Goal: Share content

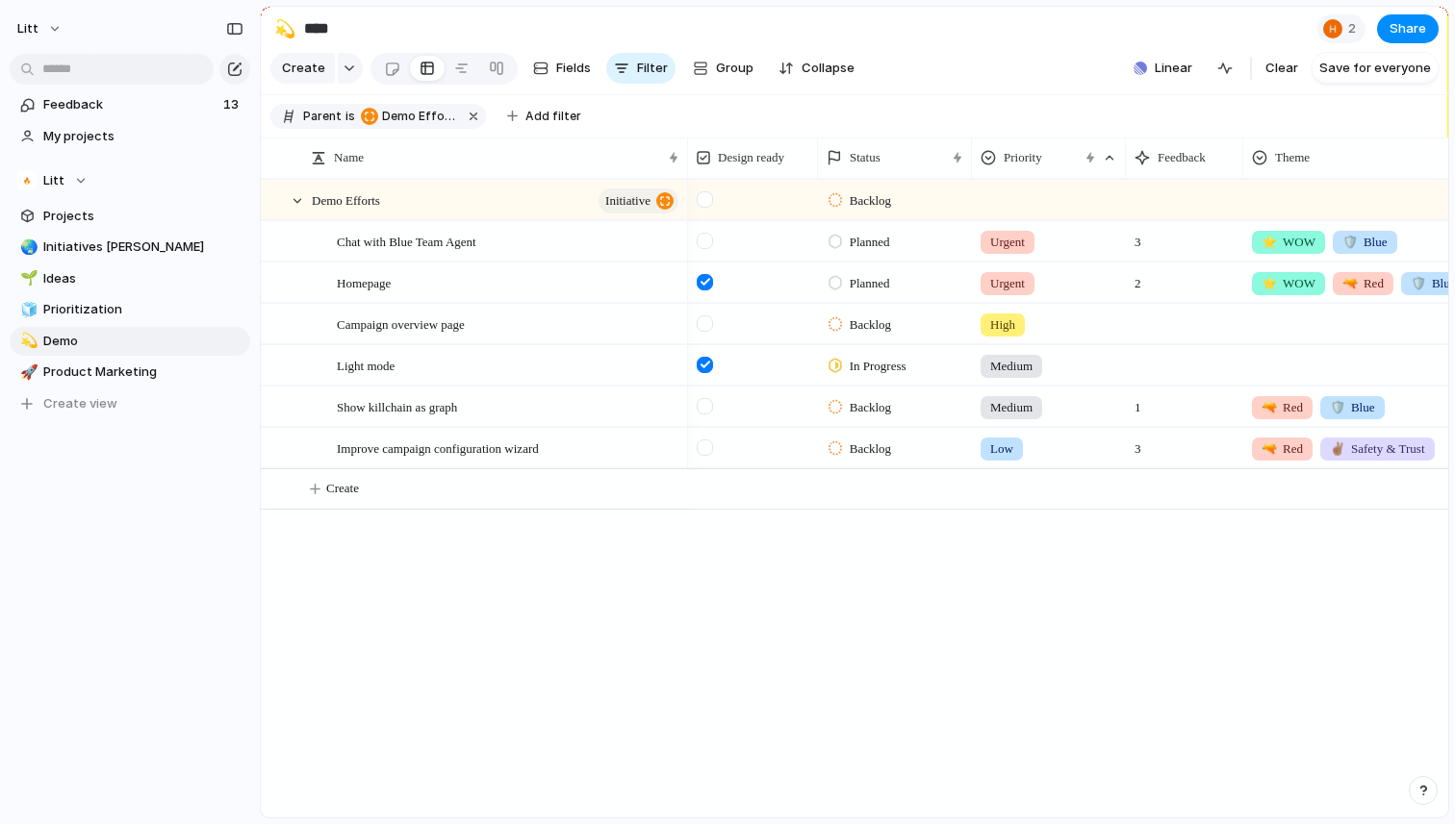
click at [697, 757] on div "Backlog Planned Urgent 3 ⭐️ WOW 🛡️ Blue Planned Urgent 2 ⭐️ WOW 🔫 Red 🛡️ Blue B…" at bounding box center [1068, 498] width 760 height 639
click at [1407, 39] on button "Share" at bounding box center [1408, 28] width 62 height 29
click at [958, 76] on div "Share ' Demo ' Anyone at Litt Full access Public users with the link No access …" at bounding box center [727, 412] width 1455 height 824
click at [427, 578] on div "Demo Efforts initiative Chat with Blue Team Agent Homepage Campaign overview pa…" at bounding box center [854, 498] width 1187 height 639
click at [547, 277] on div "Homepage" at bounding box center [509, 283] width 344 height 39
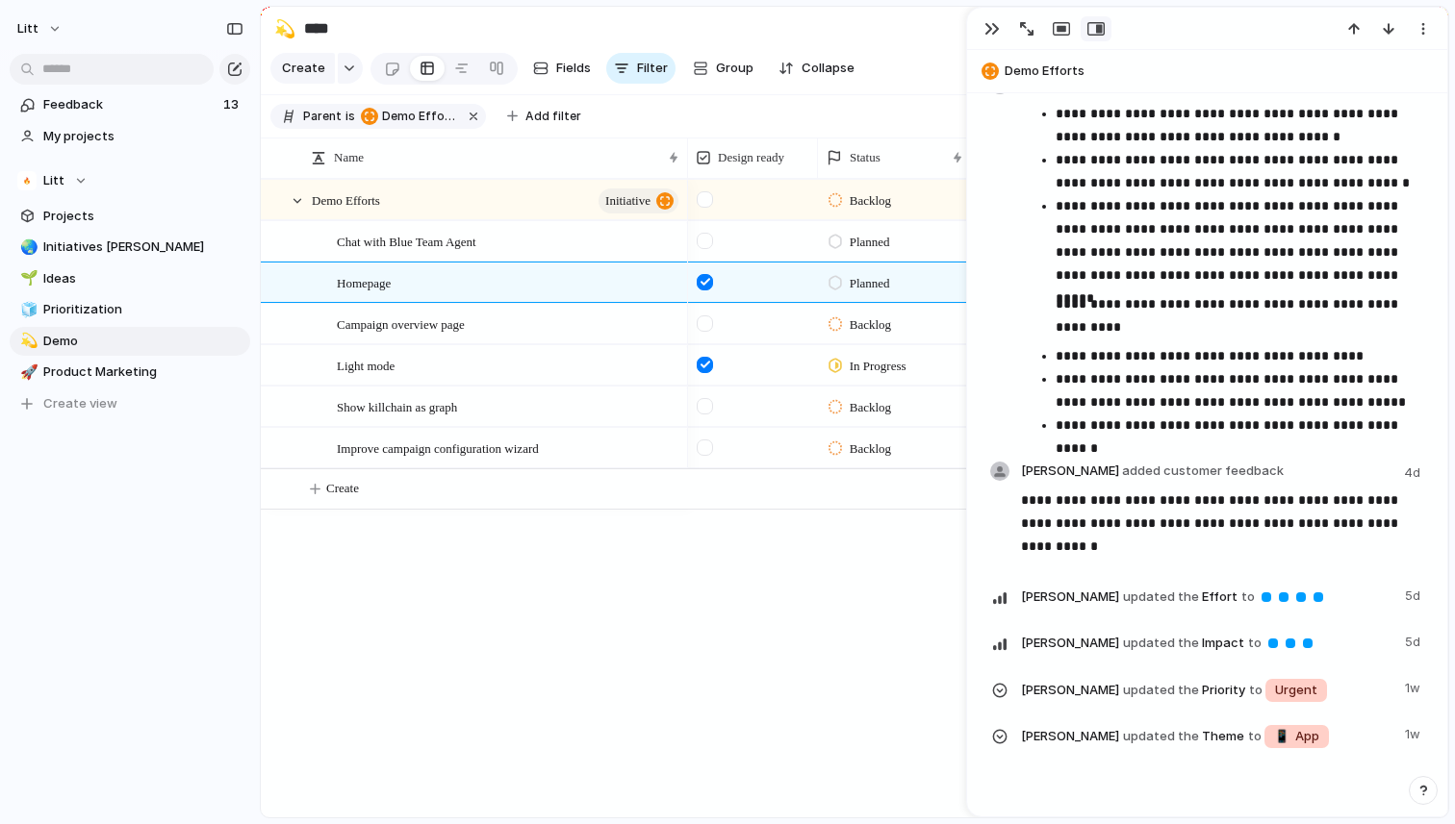
scroll to position [1135, 0]
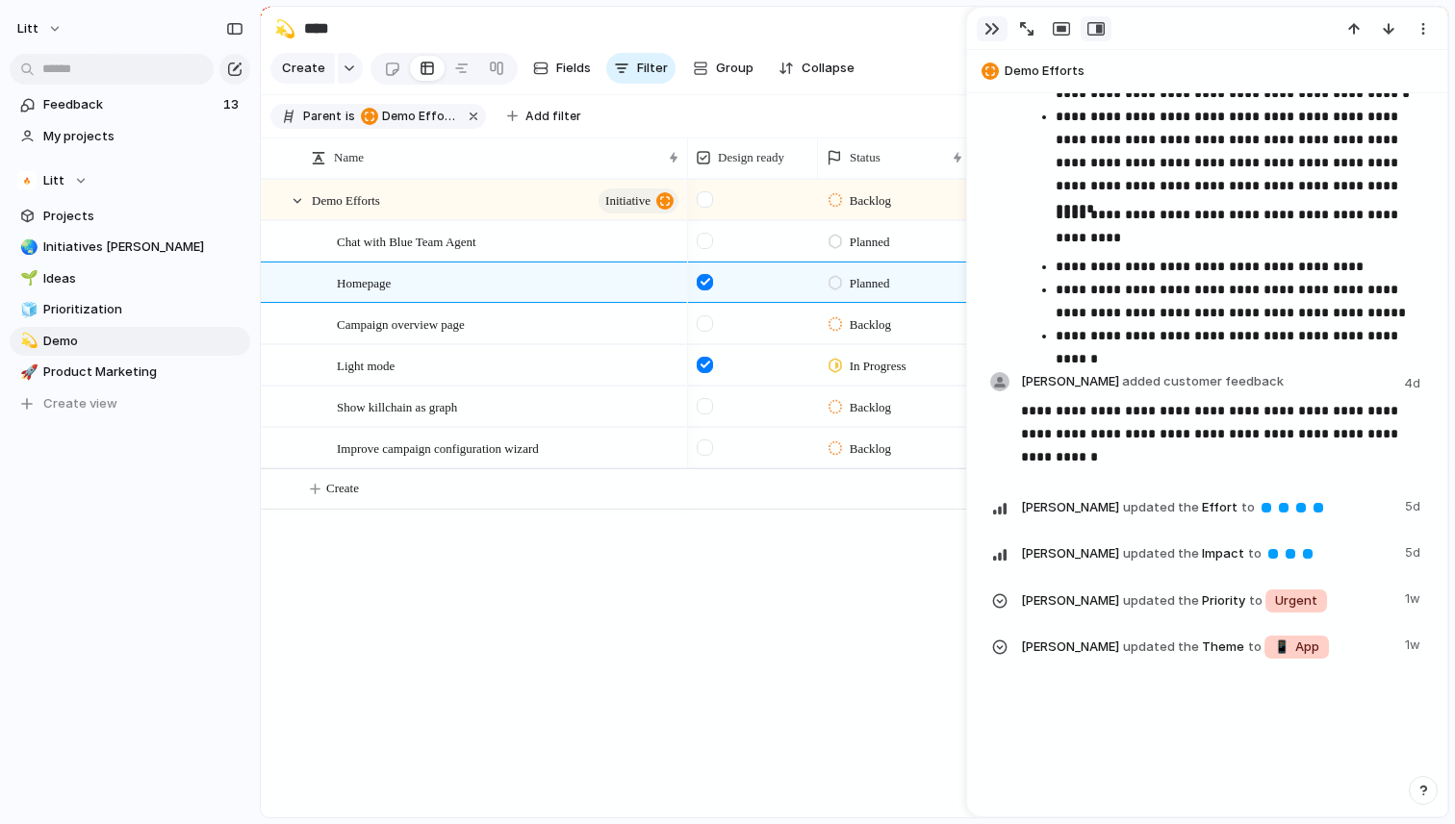
click at [986, 25] on div "button" at bounding box center [991, 28] width 15 height 15
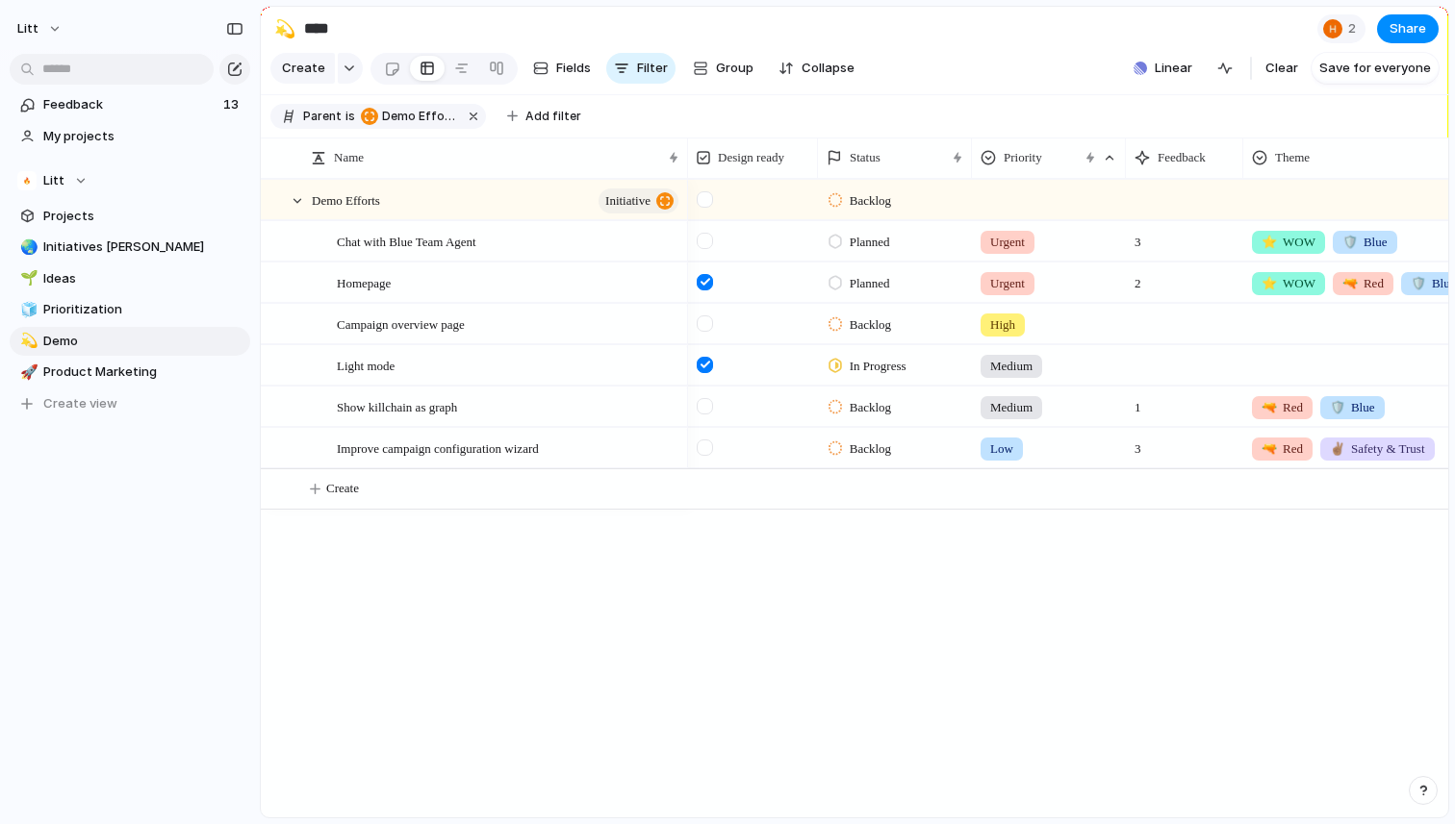
click at [965, 648] on div "Backlog Planned Urgent 3 ⭐️ WOW 🛡️ Blue Planned Urgent 2 ⭐️ WOW 🔫 Red 🛡️ Blue B…" at bounding box center [1068, 498] width 760 height 639
